Goal: Task Accomplishment & Management: Complete application form

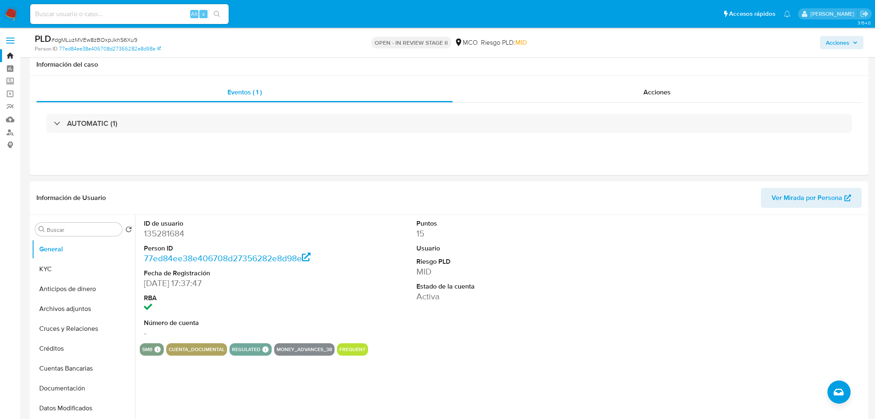
select select "10"
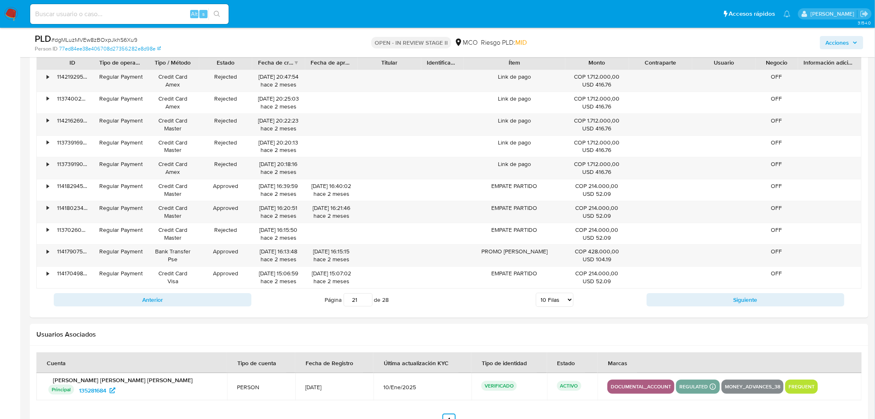
scroll to position [164, 0]
click at [14, 14] on img at bounding box center [11, 14] width 14 height 14
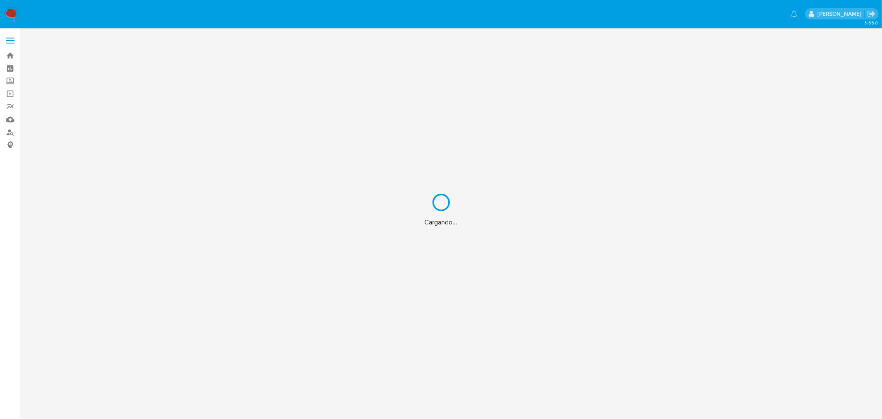
click at [7, 121] on div "Cargando..." at bounding box center [441, 209] width 882 height 419
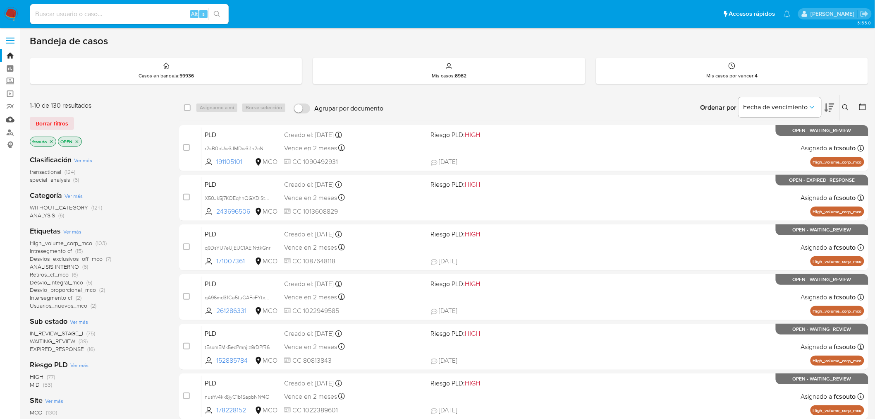
click at [7, 121] on link "Mulan" at bounding box center [49, 119] width 98 height 13
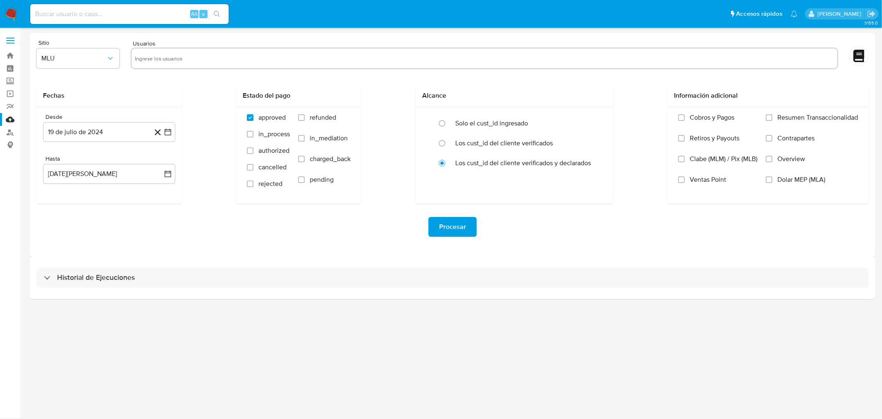
drag, startPoint x: 213, startPoint y: 48, endPoint x: 212, endPoint y: 53, distance: 4.8
click at [213, 51] on div at bounding box center [485, 59] width 708 height 22
drag, startPoint x: 212, startPoint y: 53, endPoint x: 147, endPoint y: 61, distance: 65.5
click at [210, 53] on input "text" at bounding box center [484, 58] width 699 height 13
click at [160, 57] on input "text" at bounding box center [484, 58] width 699 height 13
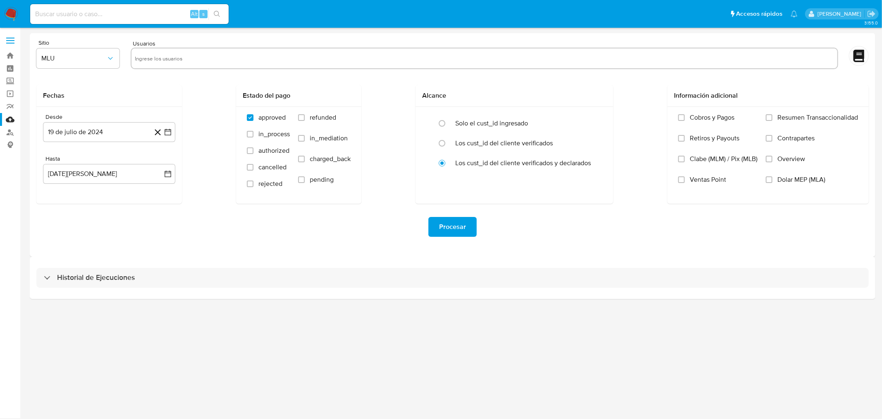
paste input "204229666"
type input "204229666"
click at [104, 61] on span "MLU" at bounding box center [73, 58] width 65 height 8
click at [105, 118] on div "MCO" at bounding box center [76, 120] width 68 height 20
click at [168, 131] on icon "button" at bounding box center [168, 132] width 7 height 7
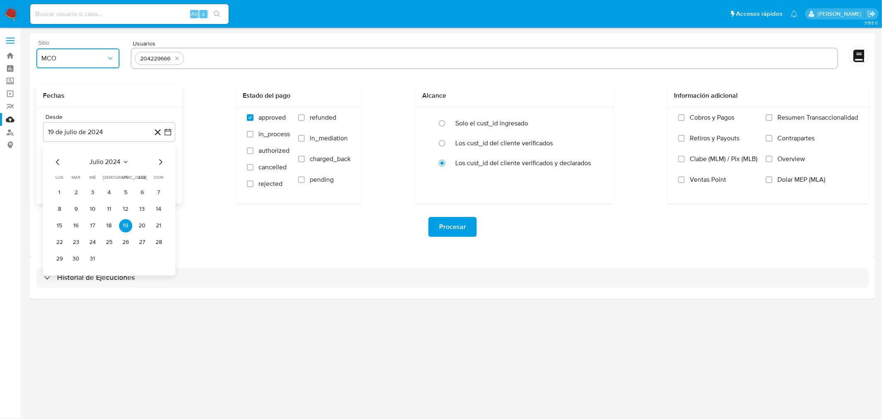
click at [55, 161] on icon "Mes anterior" at bounding box center [58, 162] width 10 height 10
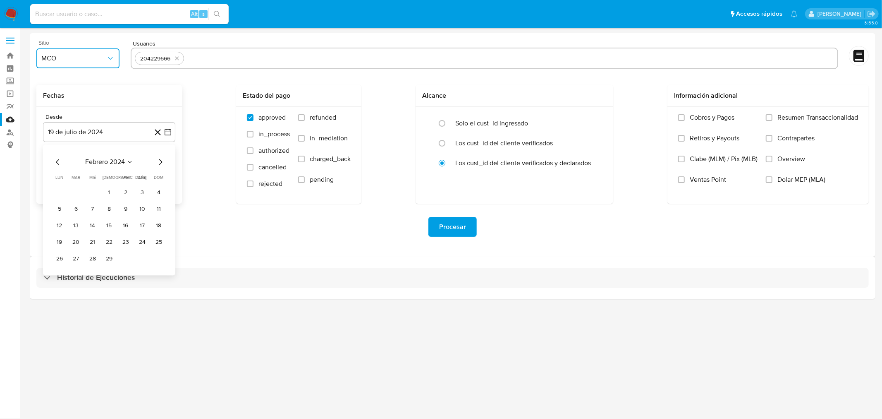
click at [55, 161] on icon "Mes anterior" at bounding box center [58, 162] width 10 height 10
click at [57, 189] on button "1" at bounding box center [59, 192] width 13 height 13
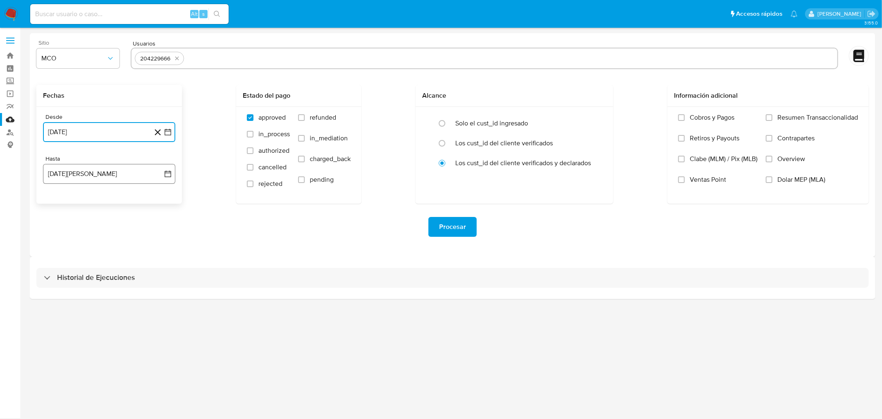
drag, startPoint x: 168, startPoint y: 172, endPoint x: 144, endPoint y: 180, distance: 25.4
click at [168, 172] on icon "button" at bounding box center [168, 174] width 8 height 8
click at [56, 198] on div "agosto 2025 agosto 2025 lun lunes mar martes mié miércoles jue jueves vie viern…" at bounding box center [109, 251] width 132 height 131
click at [56, 200] on icon "Mes anterior" at bounding box center [58, 204] width 10 height 10
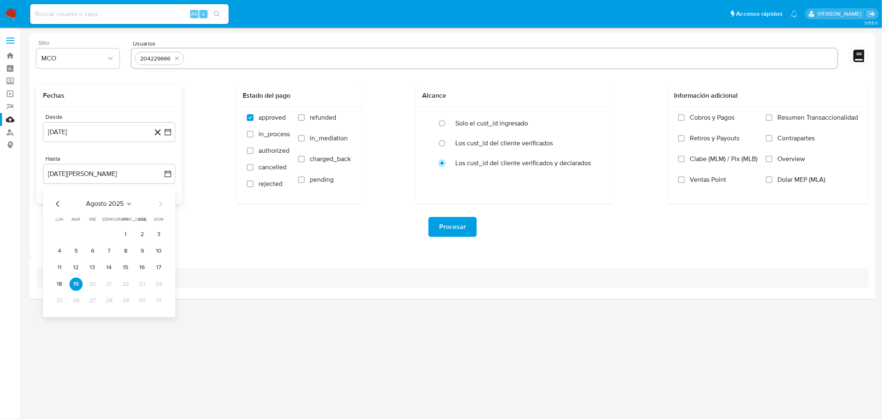
click at [56, 200] on icon "Mes anterior" at bounding box center [58, 204] width 10 height 10
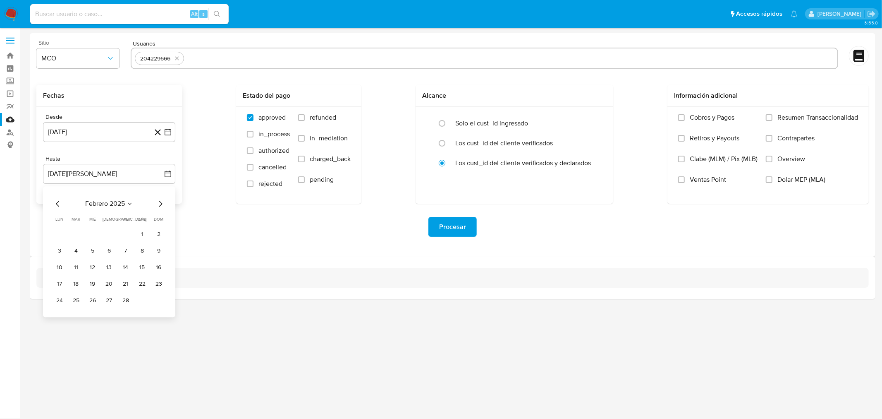
click at [56, 200] on icon "Mes anterior" at bounding box center [58, 204] width 10 height 10
click at [60, 203] on icon "Mes anterior" at bounding box center [58, 204] width 10 height 10
click at [79, 316] on button "31" at bounding box center [75, 316] width 13 height 13
click at [299, 118] on input "refunded" at bounding box center [301, 117] width 7 height 7
checkbox input "true"
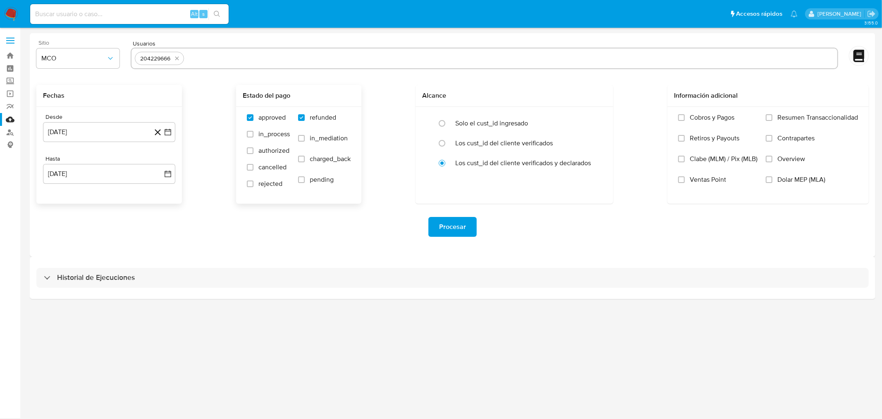
click at [300, 164] on label "charged_back" at bounding box center [324, 165] width 53 height 21
click at [300, 162] on input "charged_back" at bounding box center [301, 159] width 7 height 7
checkbox input "true"
click at [462, 227] on span "Procesar" at bounding box center [452, 227] width 27 height 18
click at [171, 136] on button "19 de julio de 2024" at bounding box center [109, 132] width 132 height 20
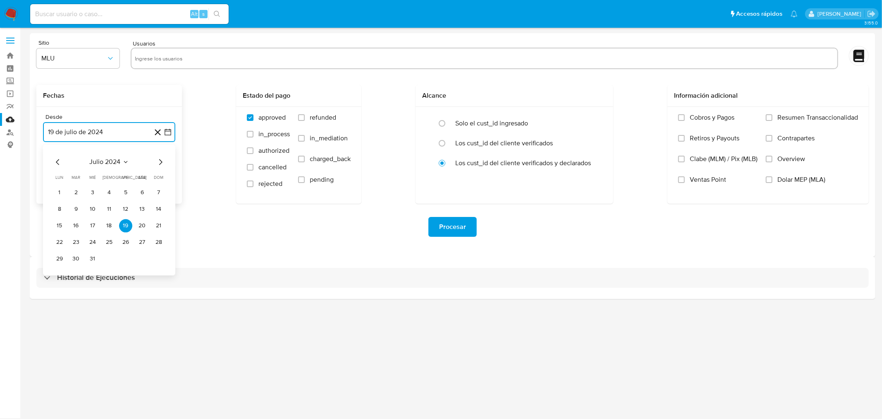
click at [162, 163] on icon "Mes siguiente" at bounding box center [161, 162] width 10 height 10
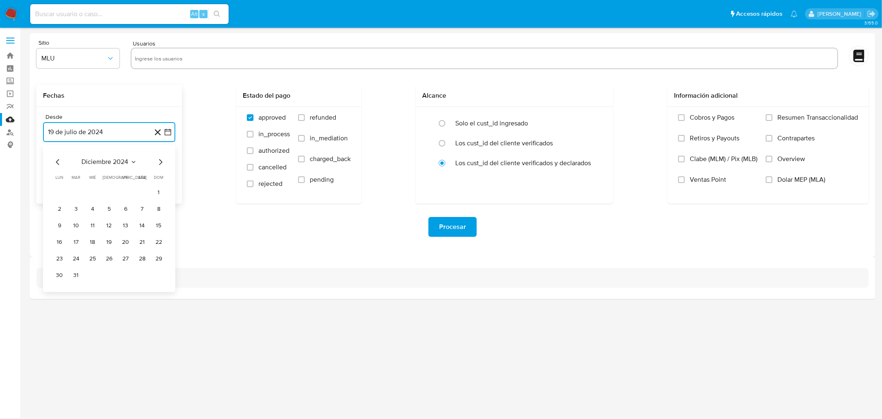
click at [162, 163] on icon "Mes siguiente" at bounding box center [161, 162] width 10 height 10
click at [89, 194] on button "1" at bounding box center [92, 192] width 13 height 13
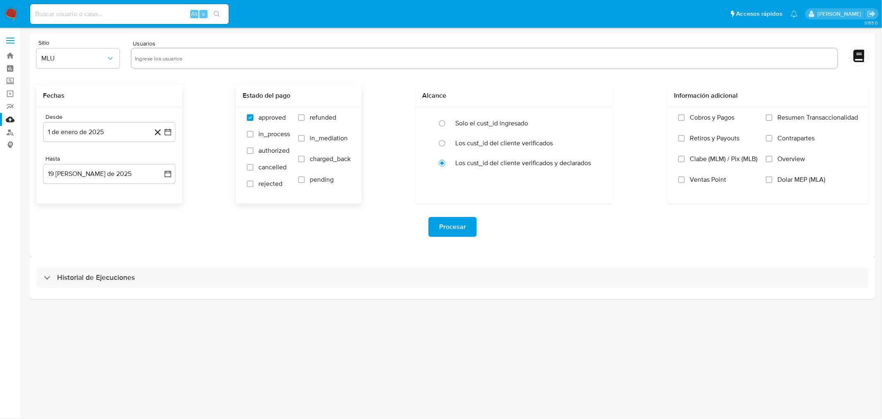
click at [304, 121] on label "refunded" at bounding box center [324, 123] width 53 height 21
click at [304, 121] on input "refunded" at bounding box center [301, 117] width 7 height 7
checkbox input "true"
click at [299, 157] on input "charged_back" at bounding box center [301, 159] width 7 height 7
checkbox input "true"
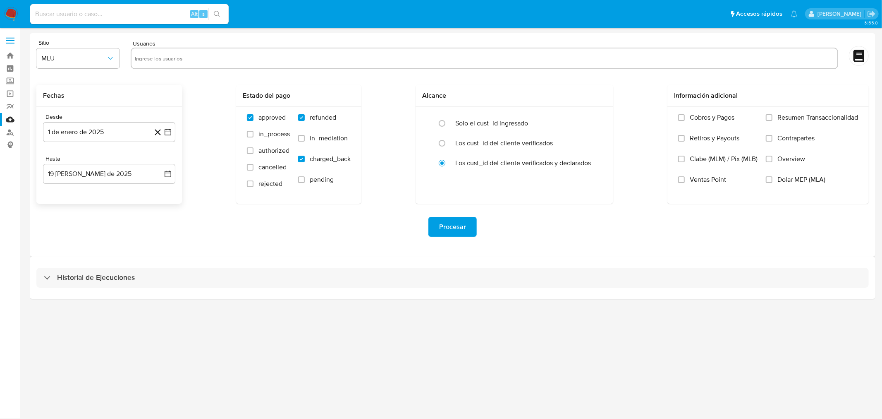
click at [224, 58] on input "text" at bounding box center [484, 58] width 699 height 13
type input "204229666"
click at [107, 62] on button "MLU" at bounding box center [77, 58] width 83 height 20
click at [94, 116] on div "MCO" at bounding box center [76, 120] width 68 height 20
click at [456, 227] on span "Procesar" at bounding box center [452, 227] width 27 height 18
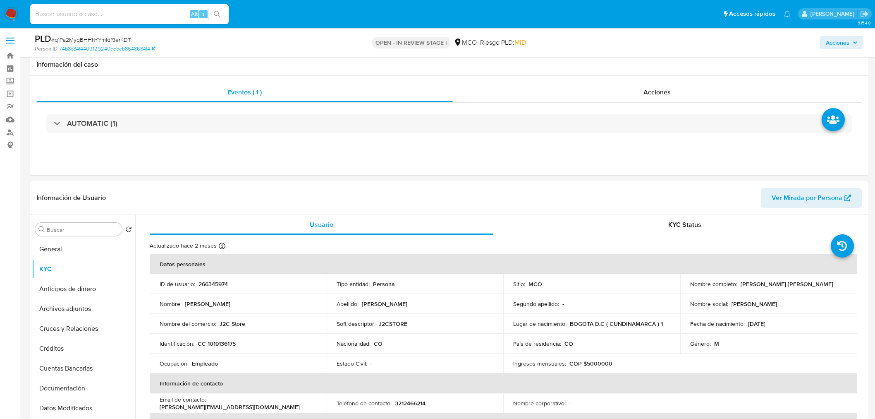
select select "10"
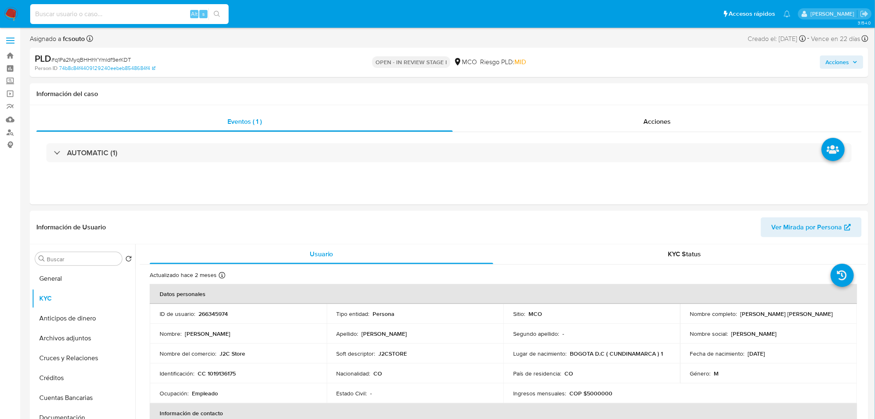
click at [81, 10] on input at bounding box center [129, 14] width 199 height 11
paste input "176893933"
type input "176893933"
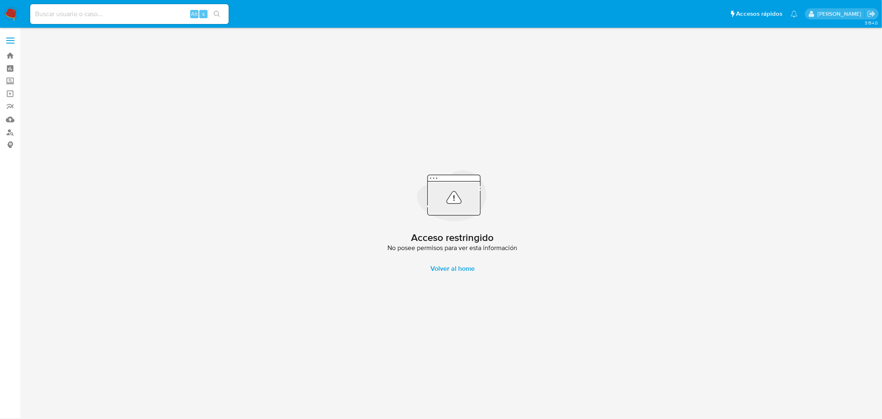
click at [105, 13] on input at bounding box center [129, 14] width 199 height 11
paste input "176893593"
type input "176893593"
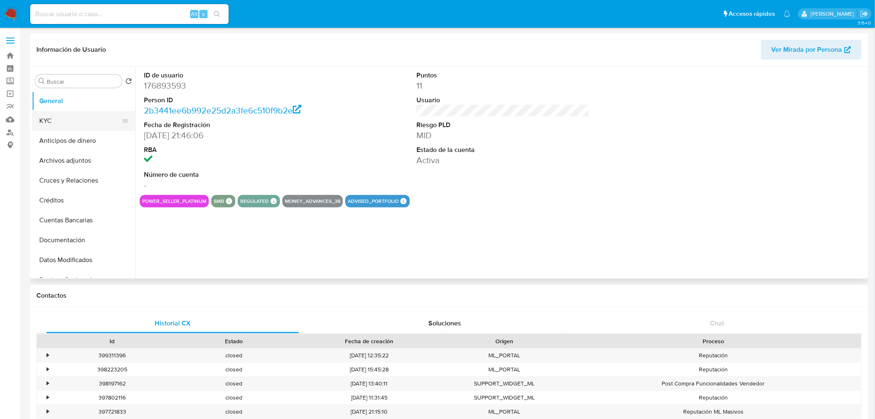
select select "10"
click at [57, 123] on button "KYC" at bounding box center [80, 121] width 97 height 20
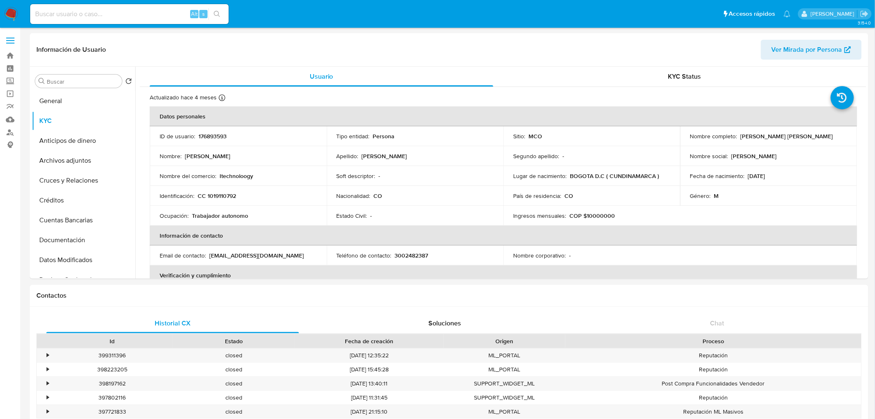
click at [8, 16] on img at bounding box center [11, 14] width 14 height 14
